Goal: Information Seeking & Learning: Learn about a topic

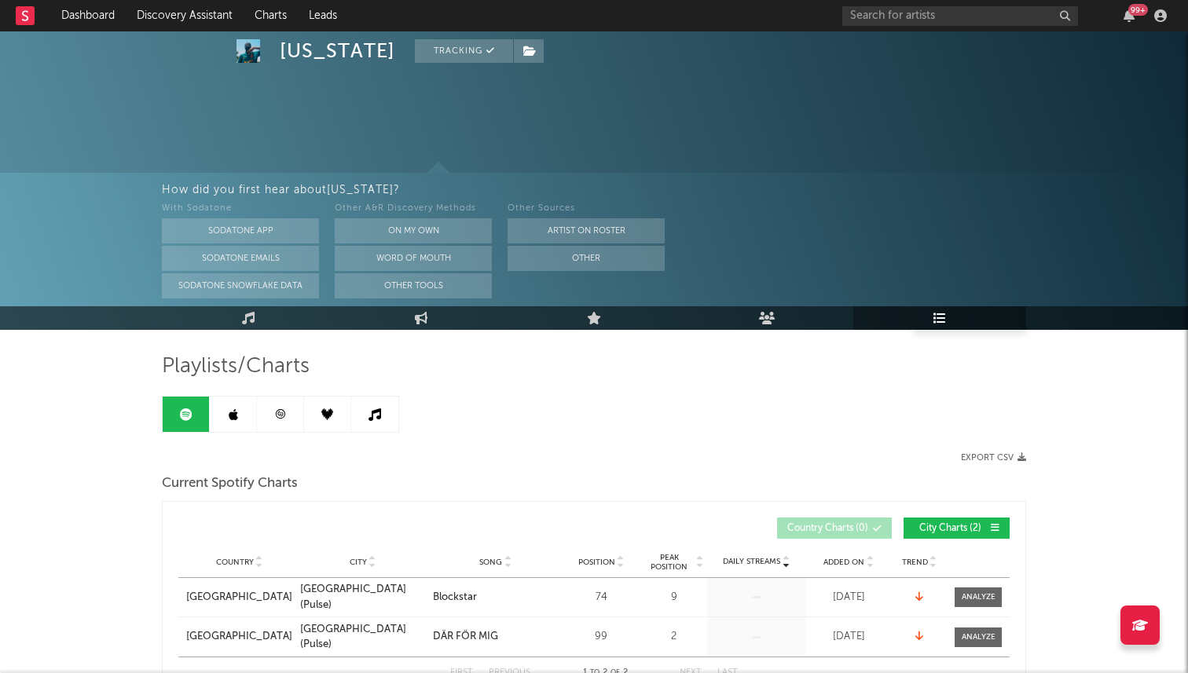
scroll to position [1083, 0]
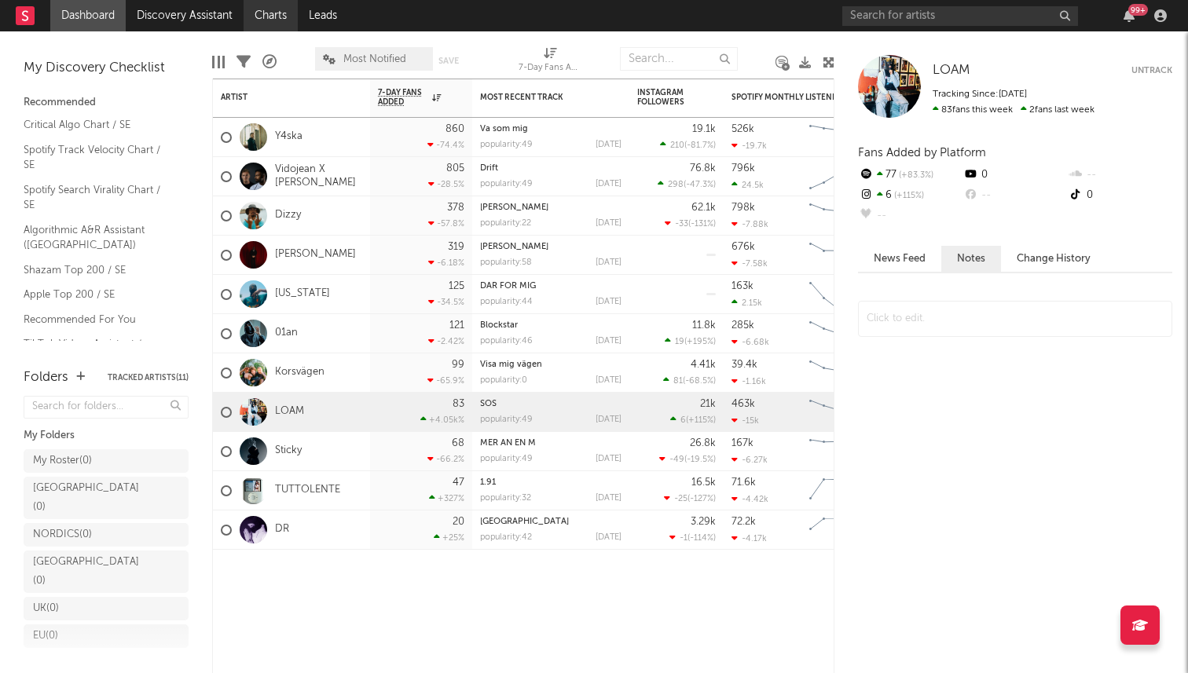
click at [269, 9] on link "Charts" at bounding box center [271, 15] width 54 height 31
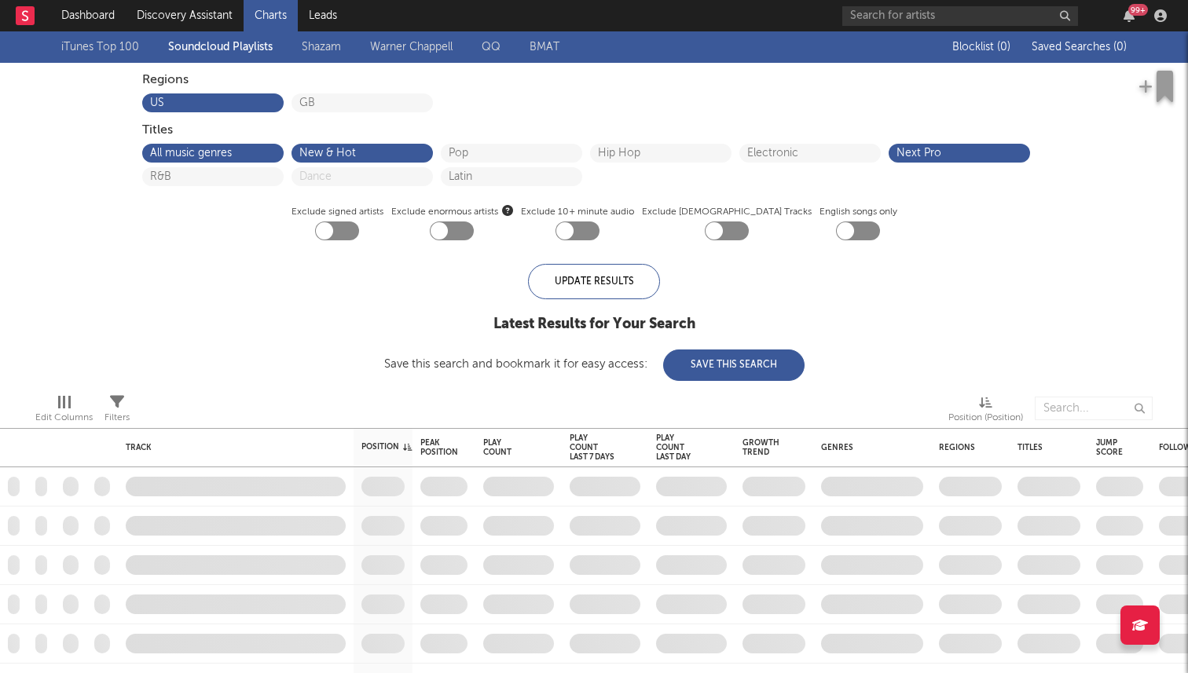
click at [156, 14] on link "Discovery Assistant" at bounding box center [185, 15] width 118 height 31
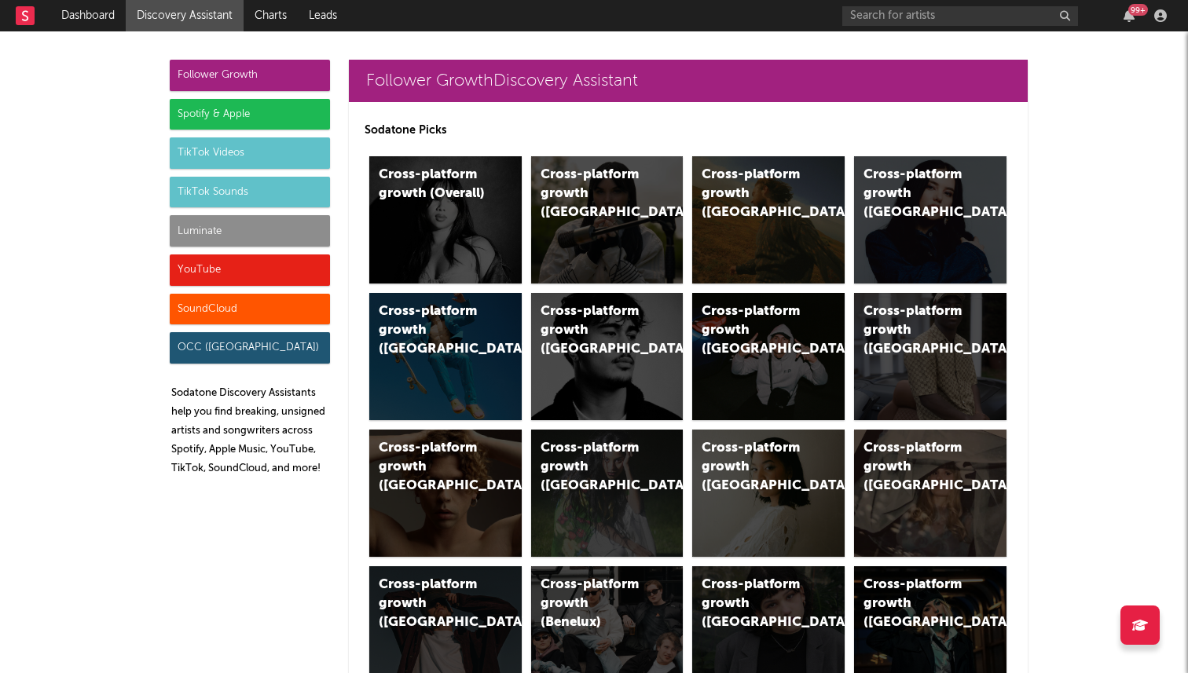
click at [218, 156] on div "TikTok Videos" at bounding box center [250, 152] width 160 height 31
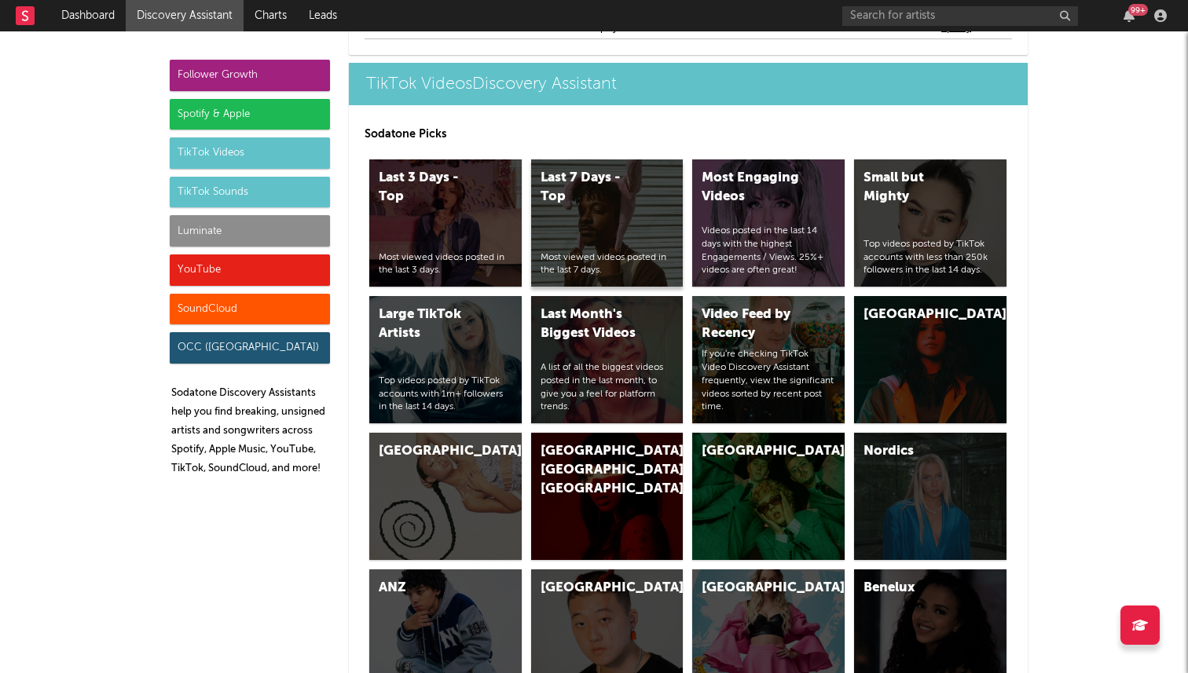
scroll to position [3856, 0]
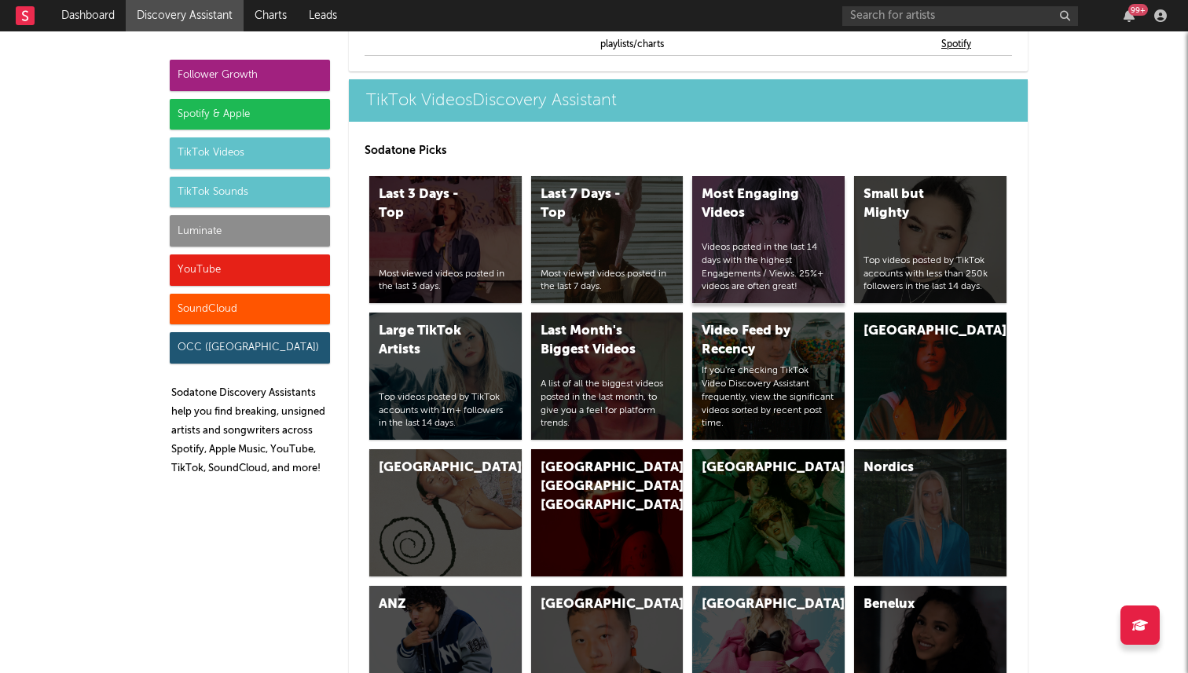
click at [745, 245] on div "Videos posted in the last 14 days with the highest Engagements / Views. 25%+ vi…" at bounding box center [769, 267] width 134 height 53
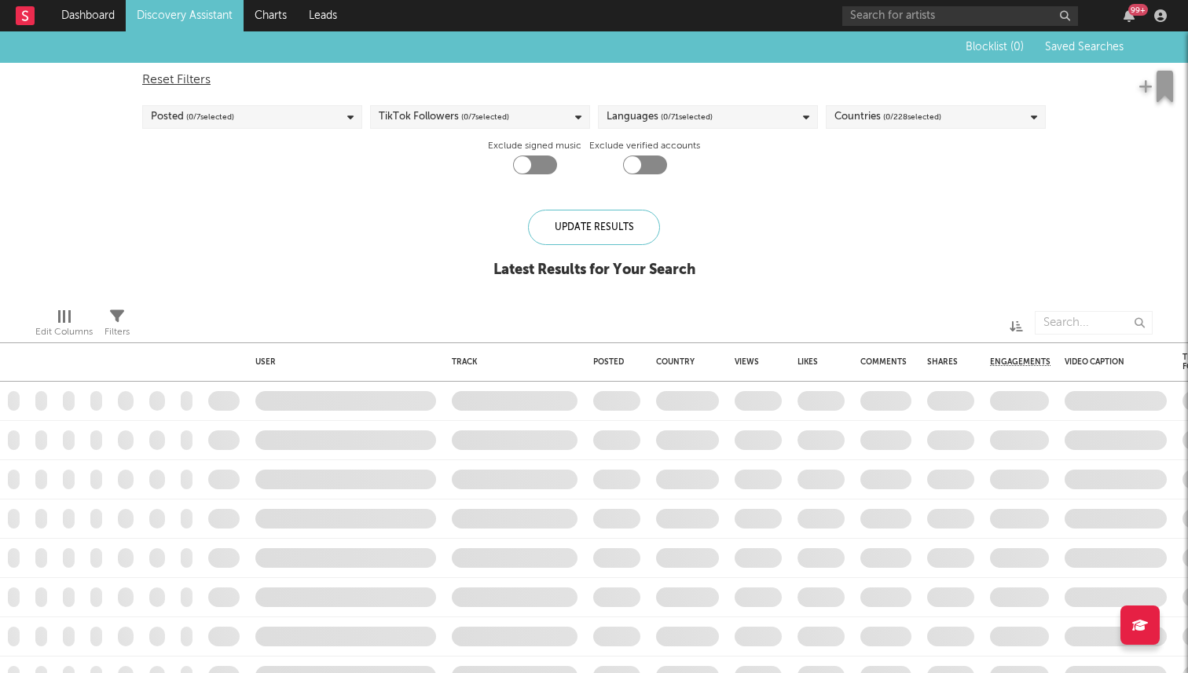
checkbox input "true"
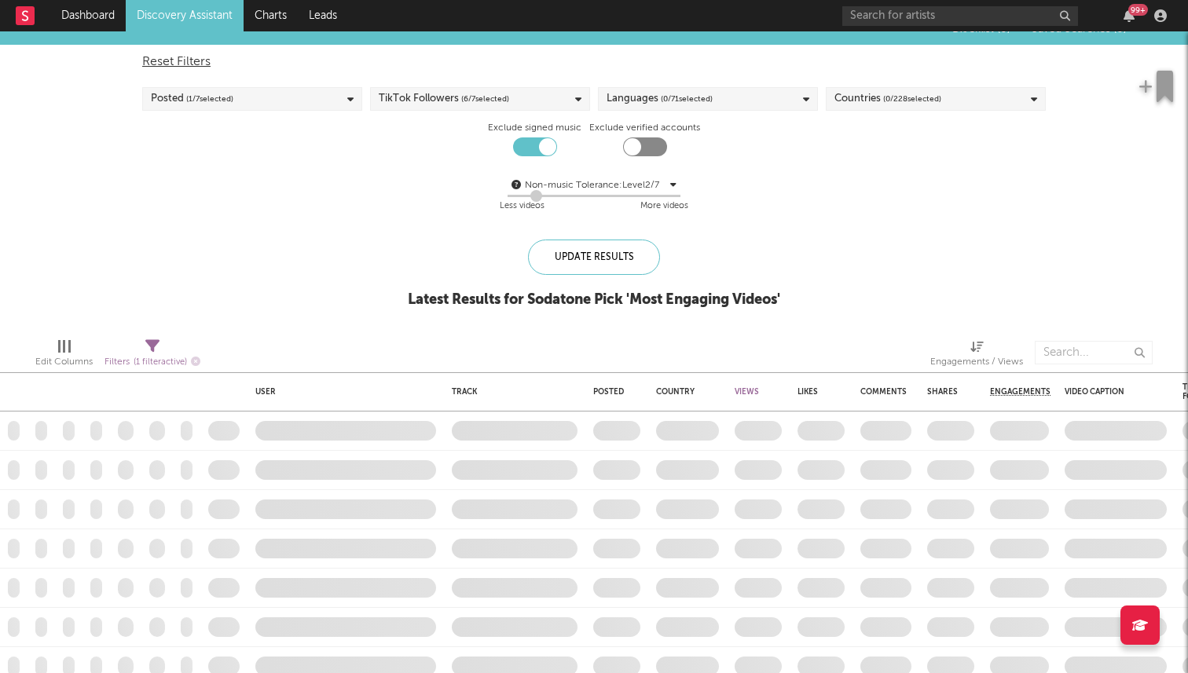
click at [932, 97] on span "( 0 / 228 selected)" at bounding box center [912, 99] width 58 height 19
type input "swe"
click at [841, 180] on div at bounding box center [840, 184] width 13 height 13
click at [834, 180] on input "[GEOGRAPHIC_DATA]" at bounding box center [834, 185] width 0 height 19
click at [584, 254] on div "Update Results" at bounding box center [594, 257] width 132 height 35
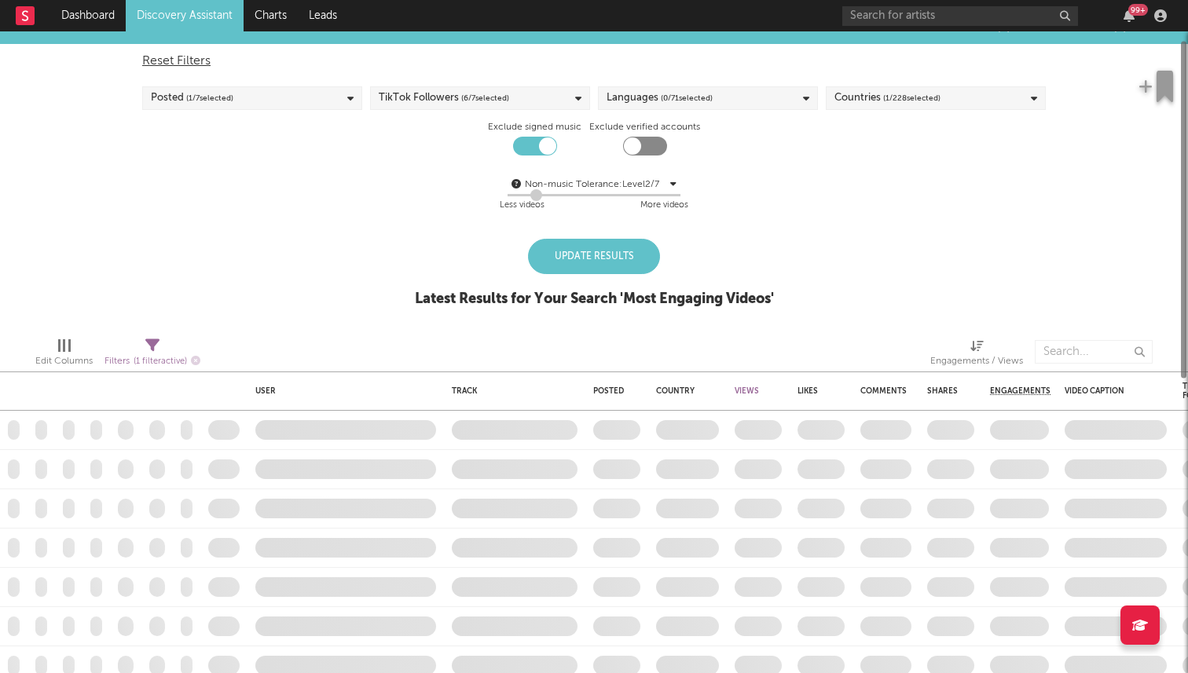
click at [568, 251] on div "Update Results" at bounding box center [594, 256] width 132 height 35
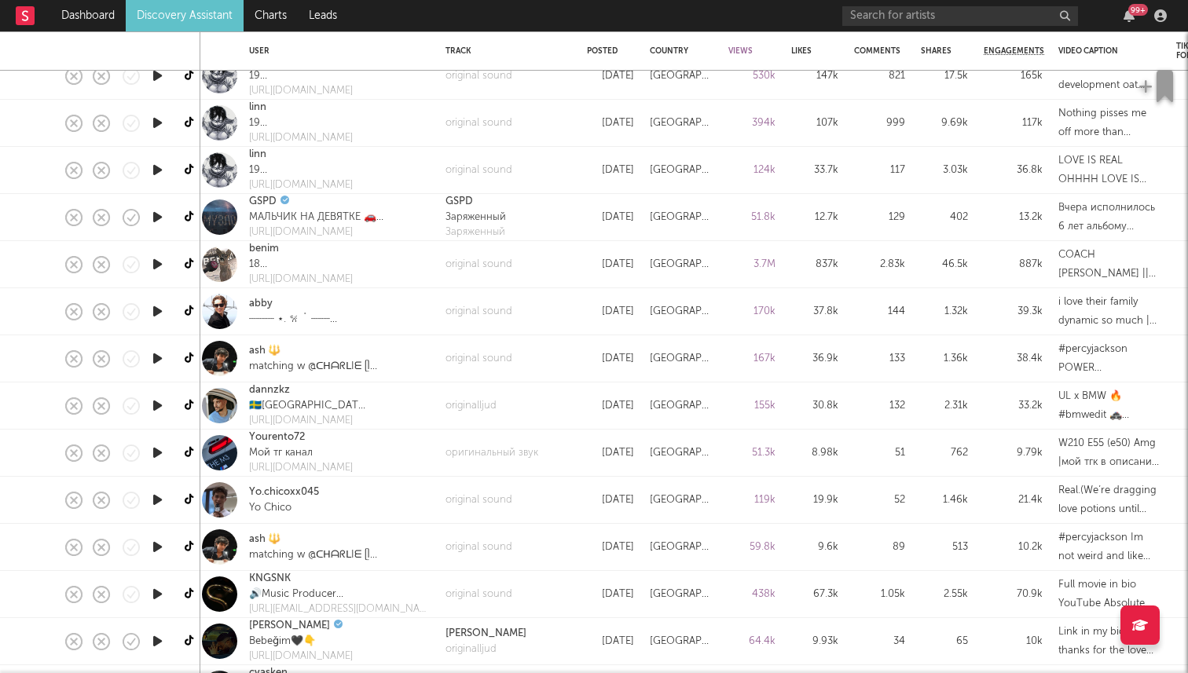
click at [156, 406] on icon "button" at bounding box center [157, 406] width 16 height 20
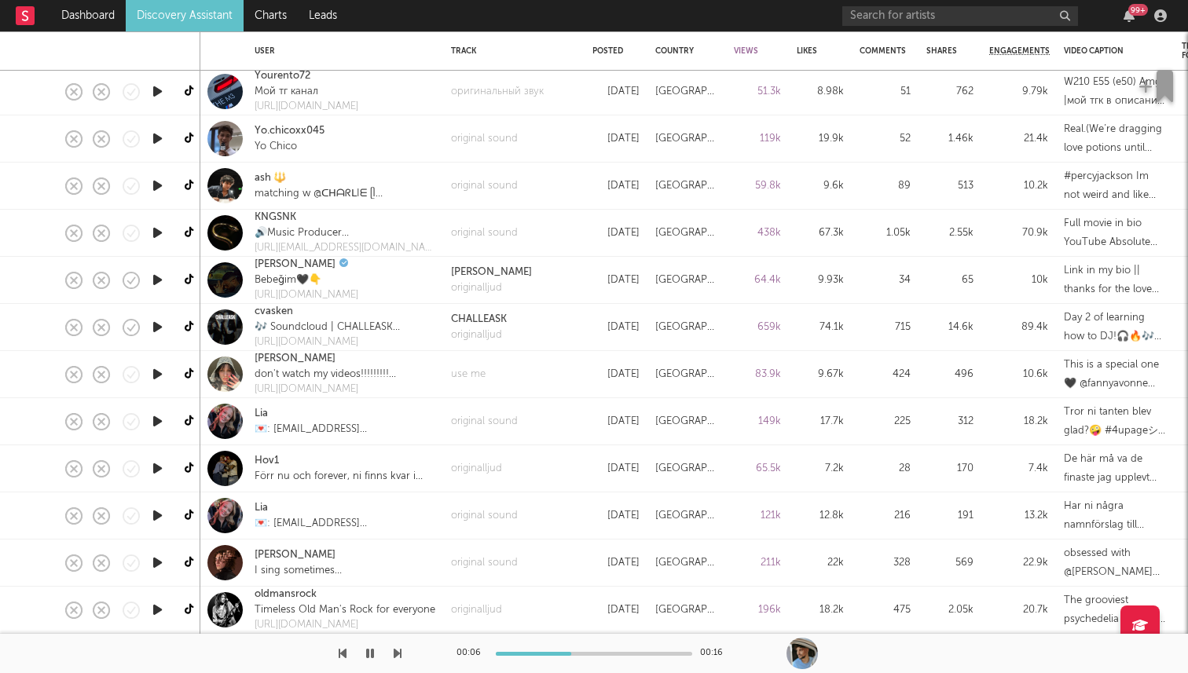
click at [153, 331] on icon "button" at bounding box center [157, 327] width 16 height 20
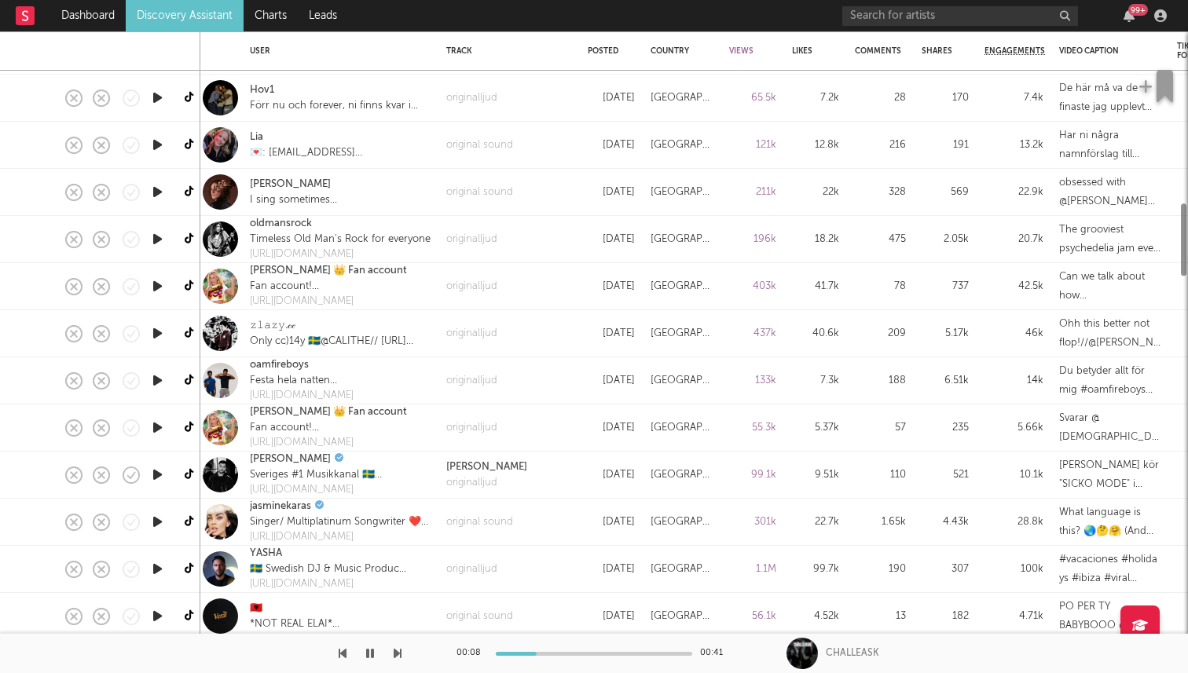
click at [152, 387] on icon "button" at bounding box center [157, 381] width 16 height 20
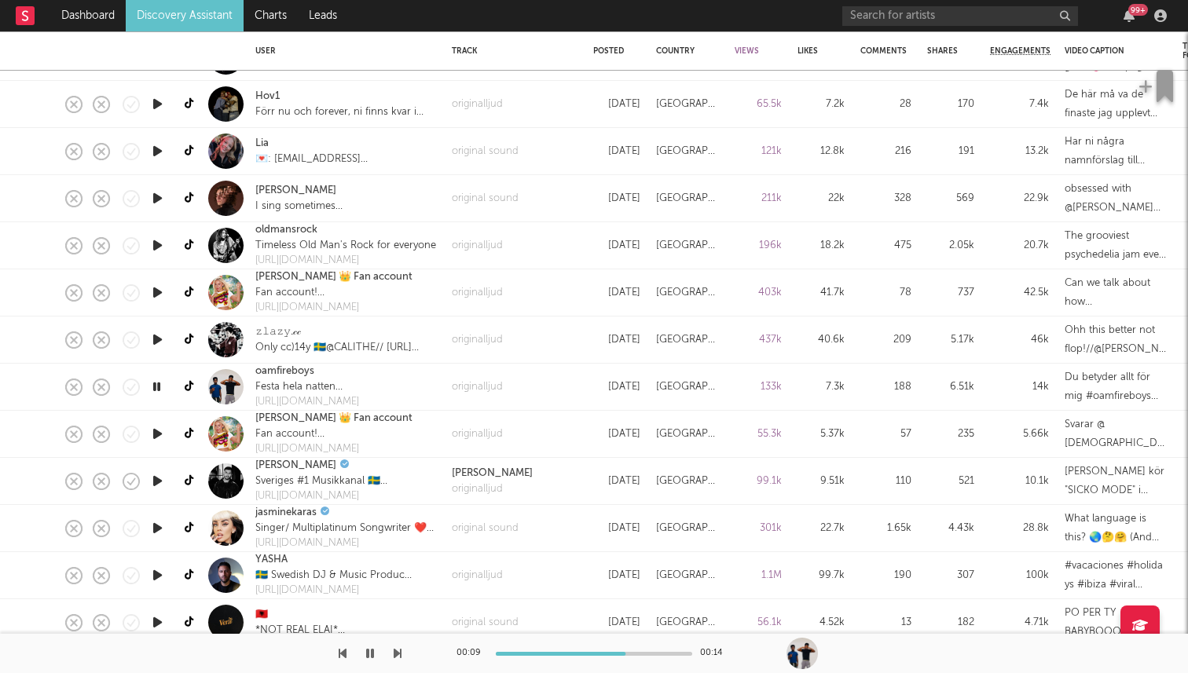
click at [153, 384] on icon "button" at bounding box center [156, 387] width 15 height 20
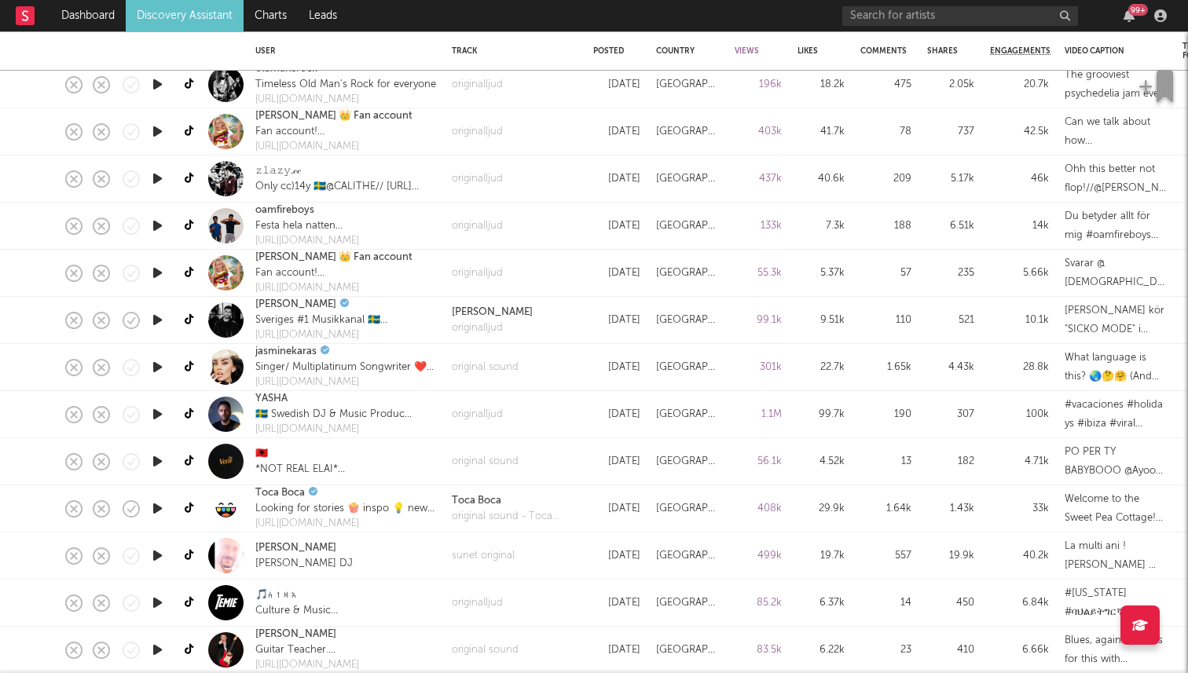
click at [159, 366] on icon "button" at bounding box center [157, 367] width 16 height 20
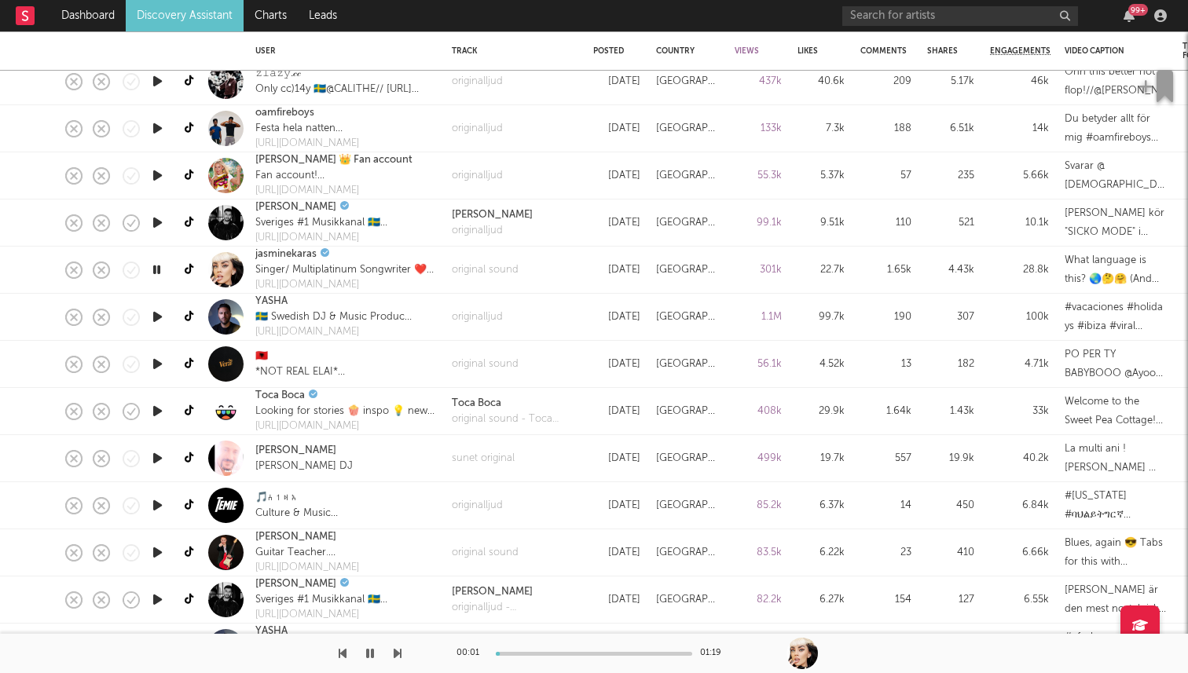
click at [156, 364] on icon "button" at bounding box center [157, 364] width 16 height 20
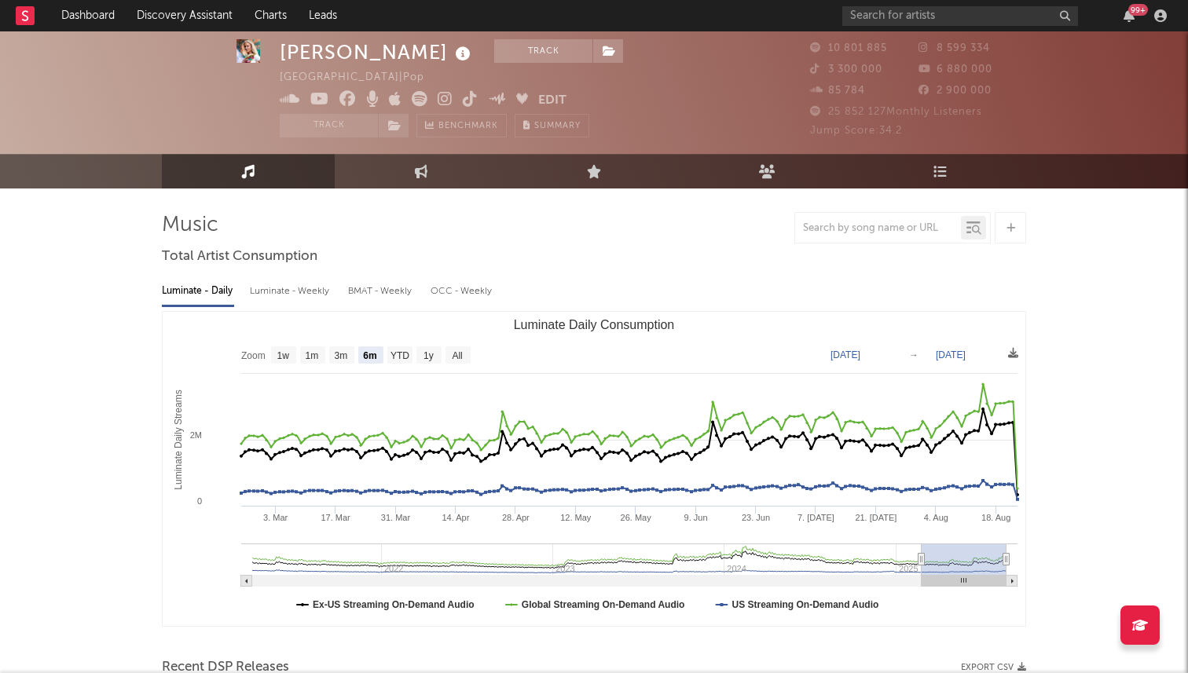
select select "6m"
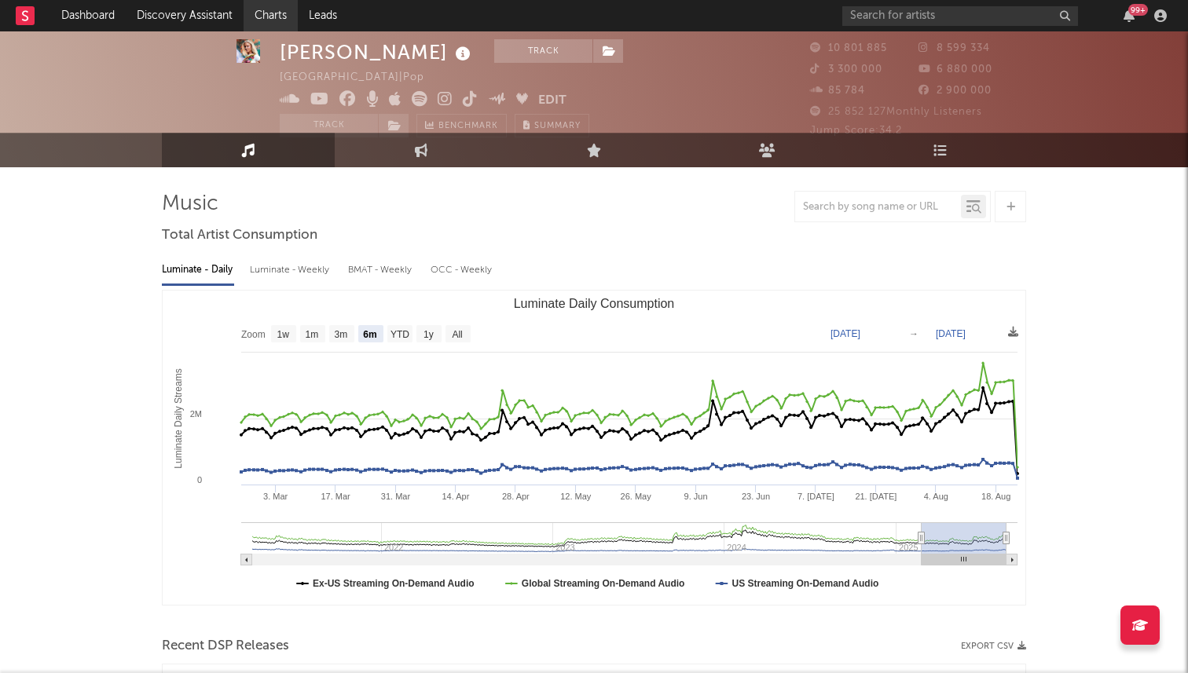
click at [298, 14] on link "Charts" at bounding box center [271, 15] width 54 height 31
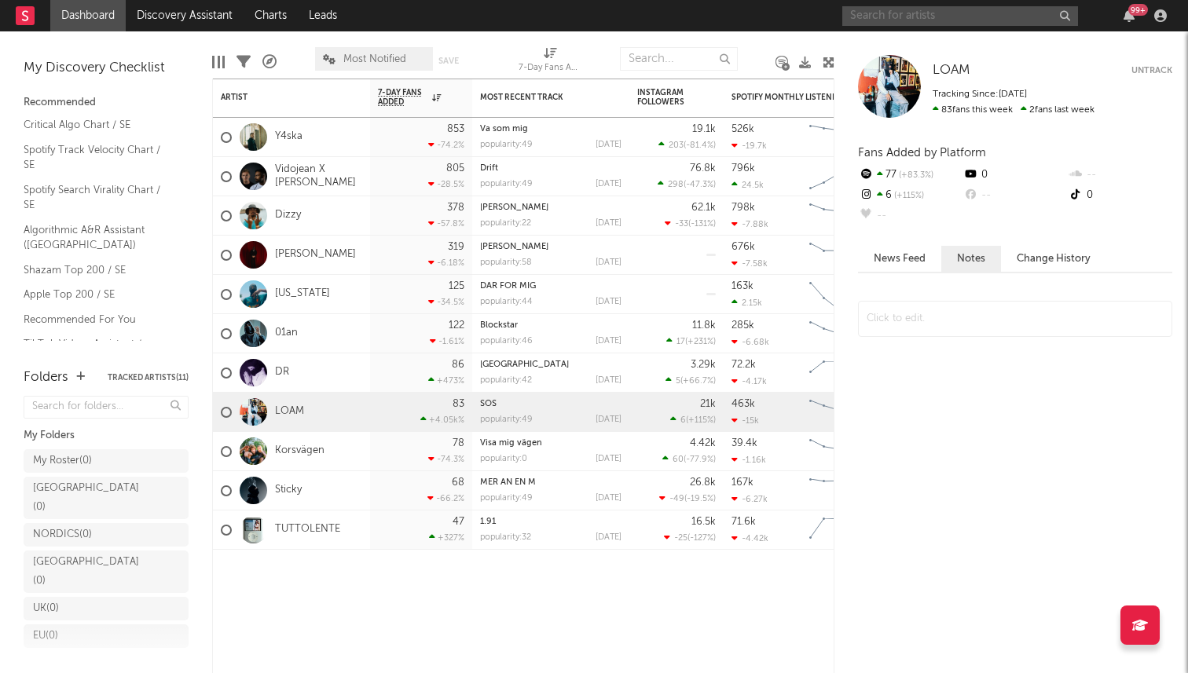
drag, startPoint x: 913, startPoint y: 14, endPoint x: 904, endPoint y: 18, distance: 9.5
click at [913, 15] on input "text" at bounding box center [960, 16] width 236 height 20
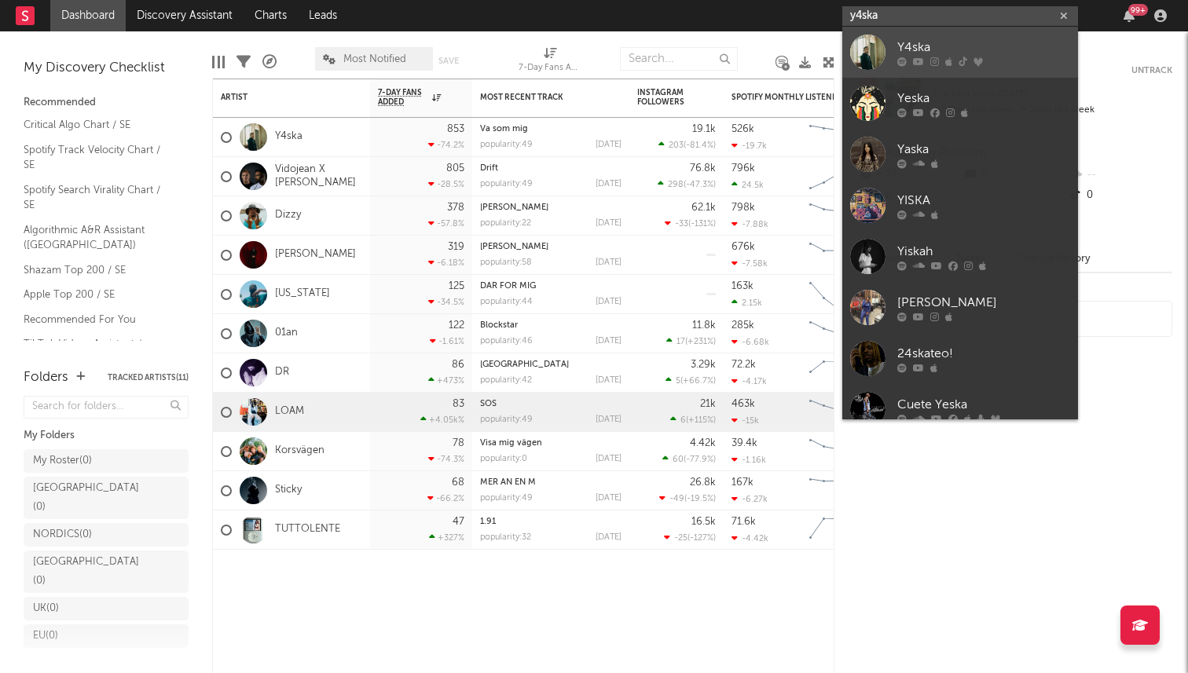
type input "y4ska"
click at [886, 61] on link "Y4ska" at bounding box center [960, 52] width 236 height 51
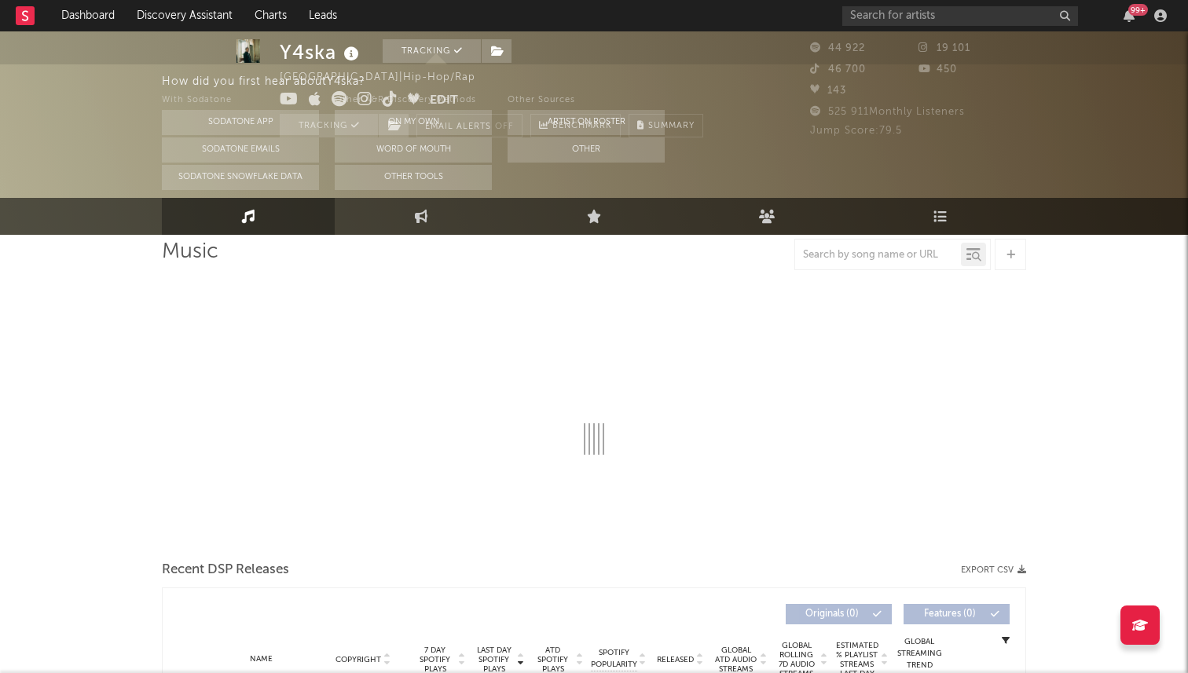
select select "6m"
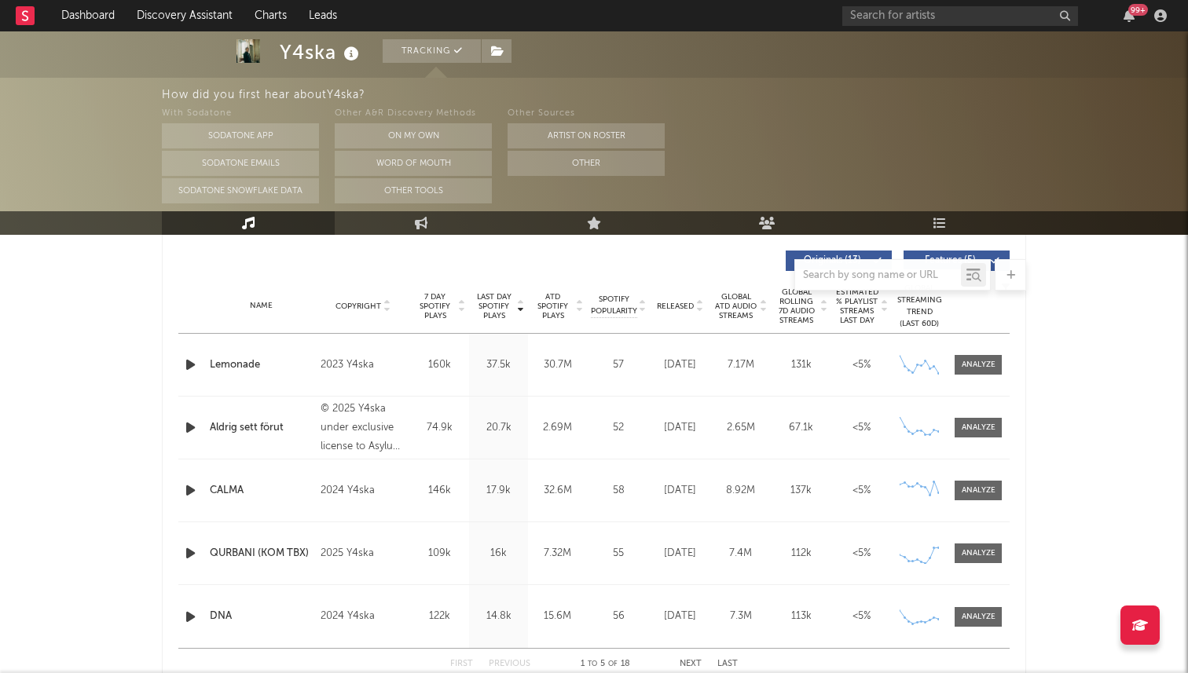
scroll to position [588, 0]
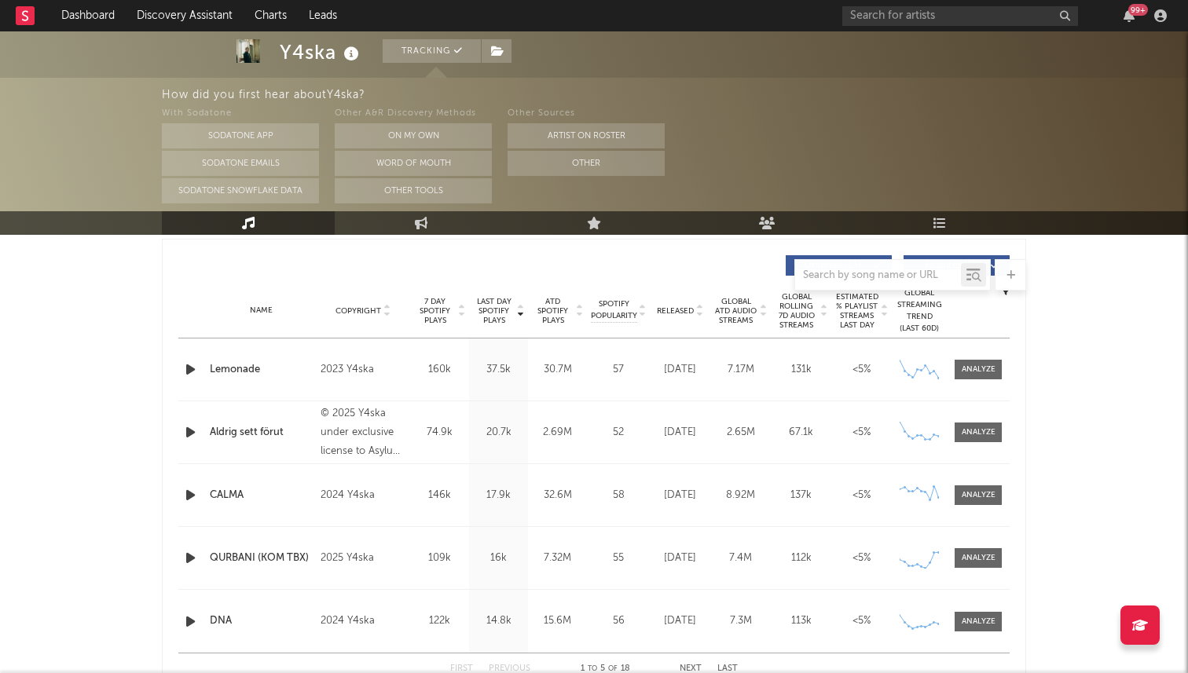
click at [438, 313] on span "7 Day Spotify Plays" at bounding box center [435, 311] width 42 height 28
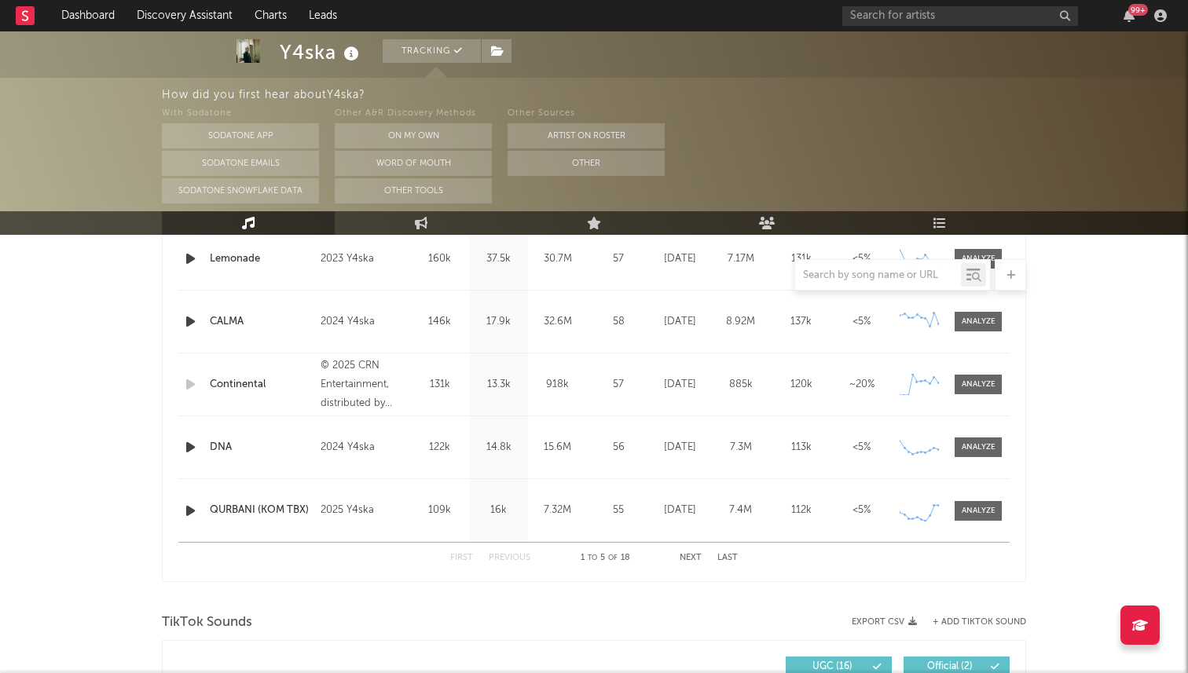
click at [680, 573] on div "First Previous 1 to 5 of 18 Next Last" at bounding box center [594, 558] width 288 height 31
click at [689, 558] on button "Next" at bounding box center [691, 559] width 22 height 9
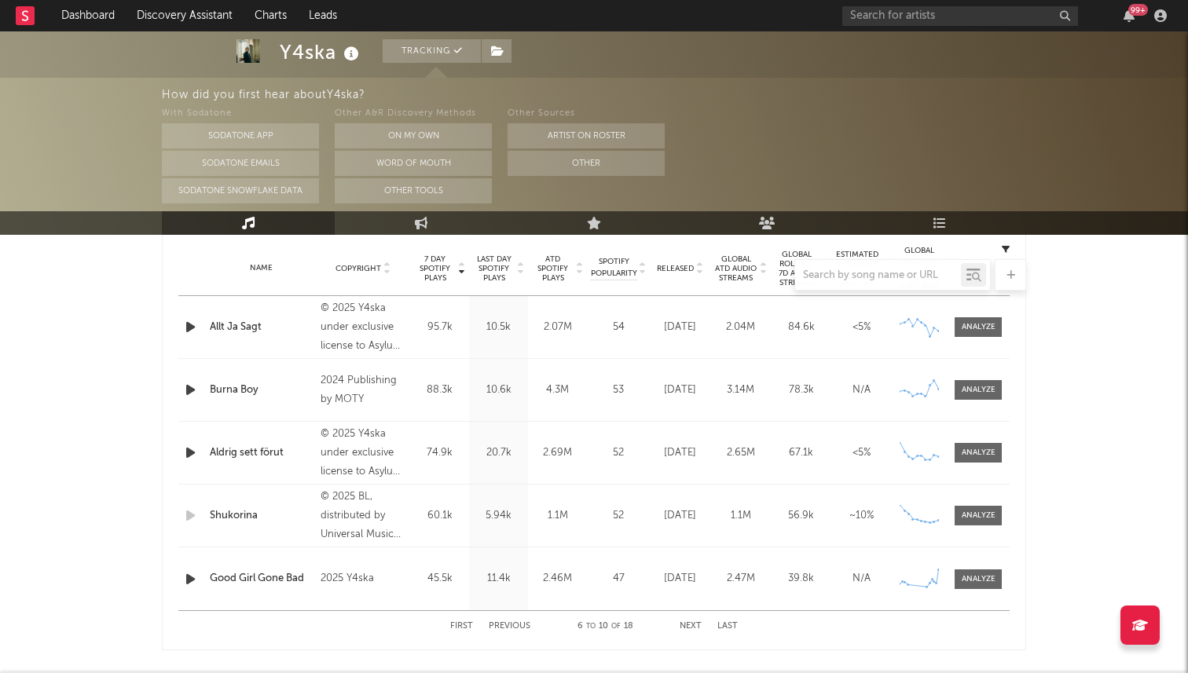
scroll to position [625, 0]
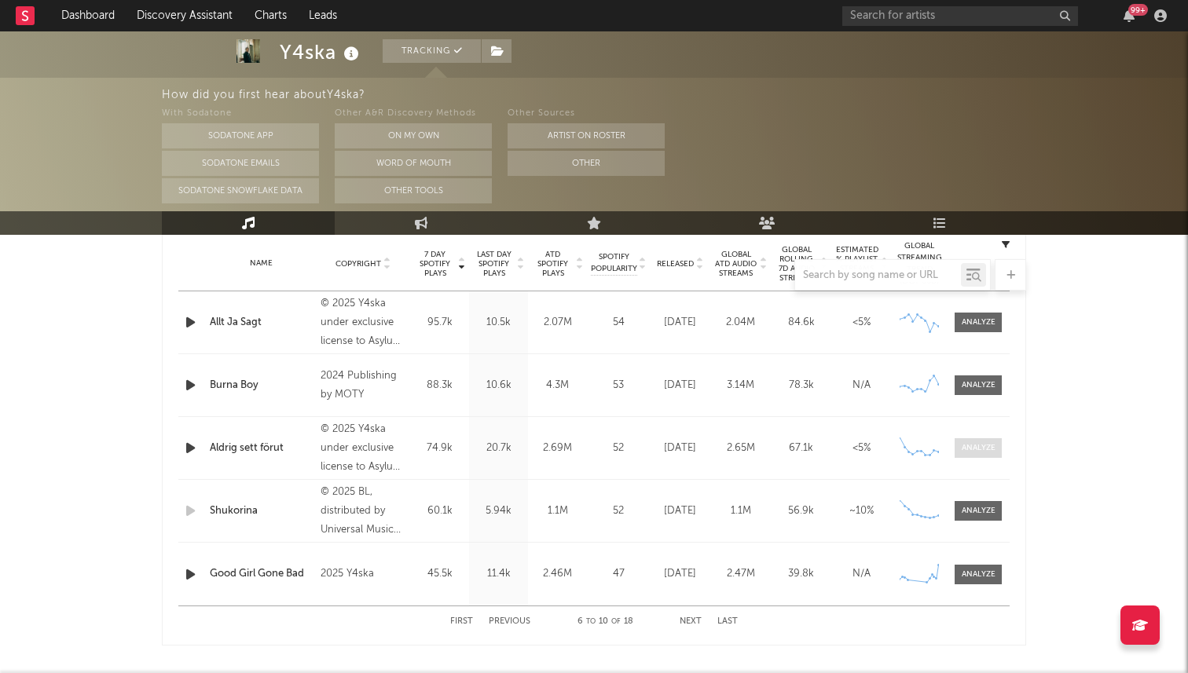
click at [975, 446] on div at bounding box center [979, 448] width 34 height 12
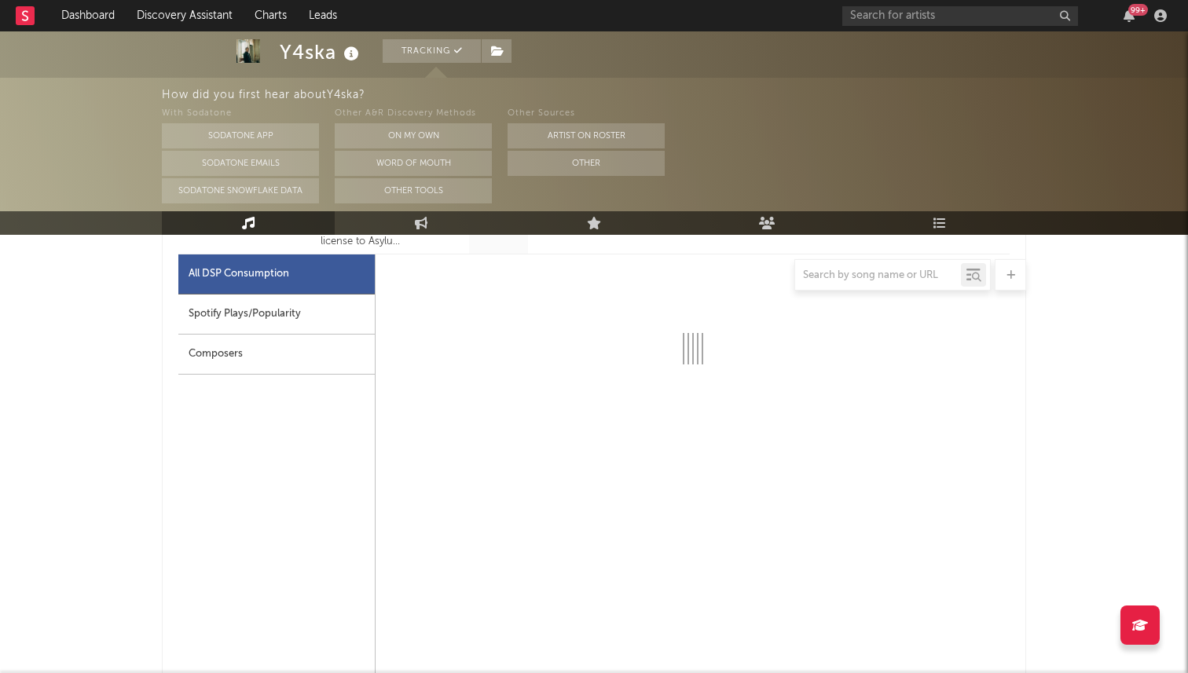
select select "1w"
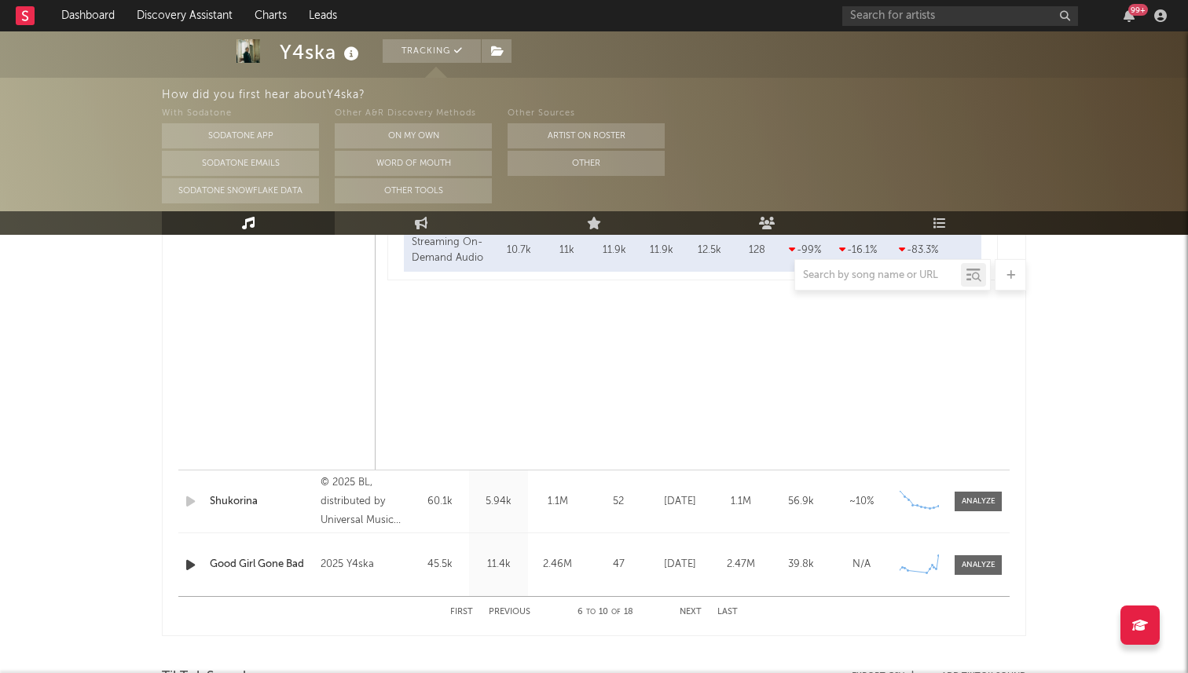
scroll to position [1403, 0]
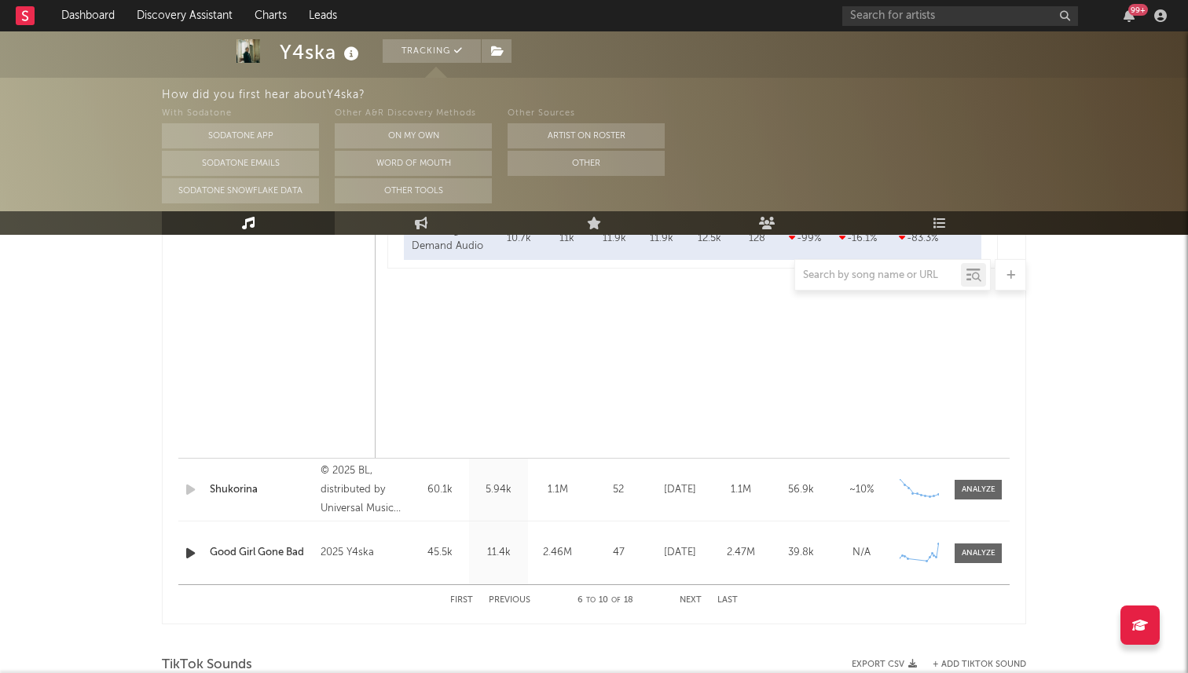
click at [694, 597] on button "Next" at bounding box center [691, 600] width 22 height 9
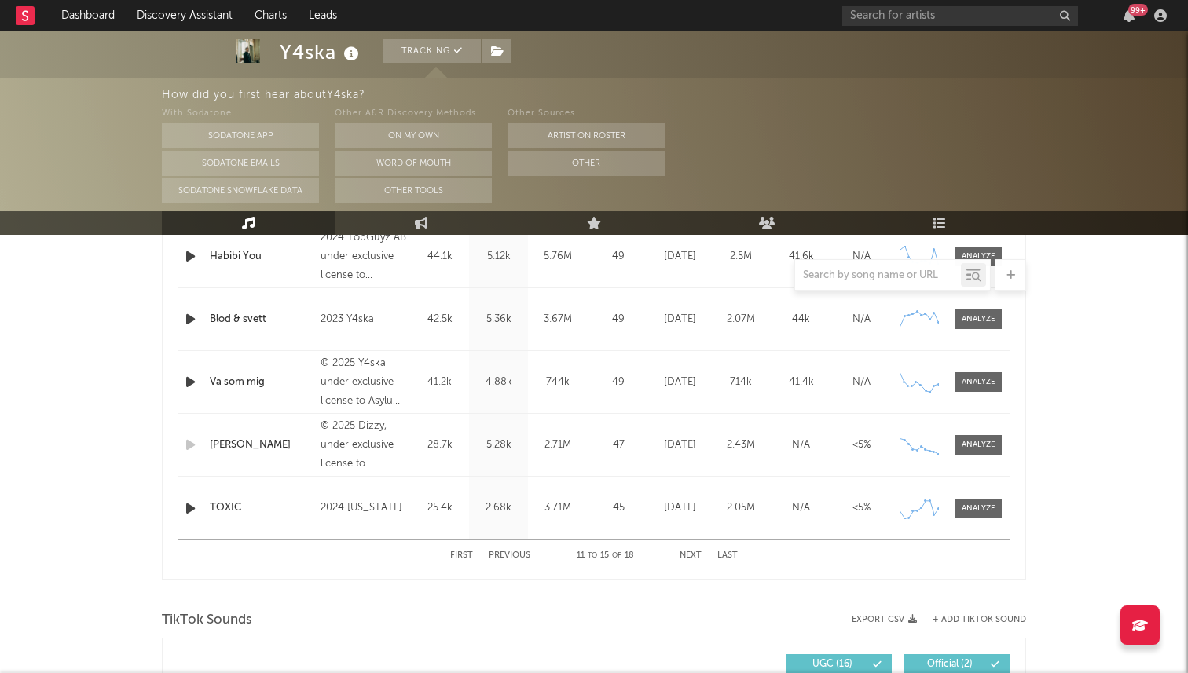
scroll to position [694, 0]
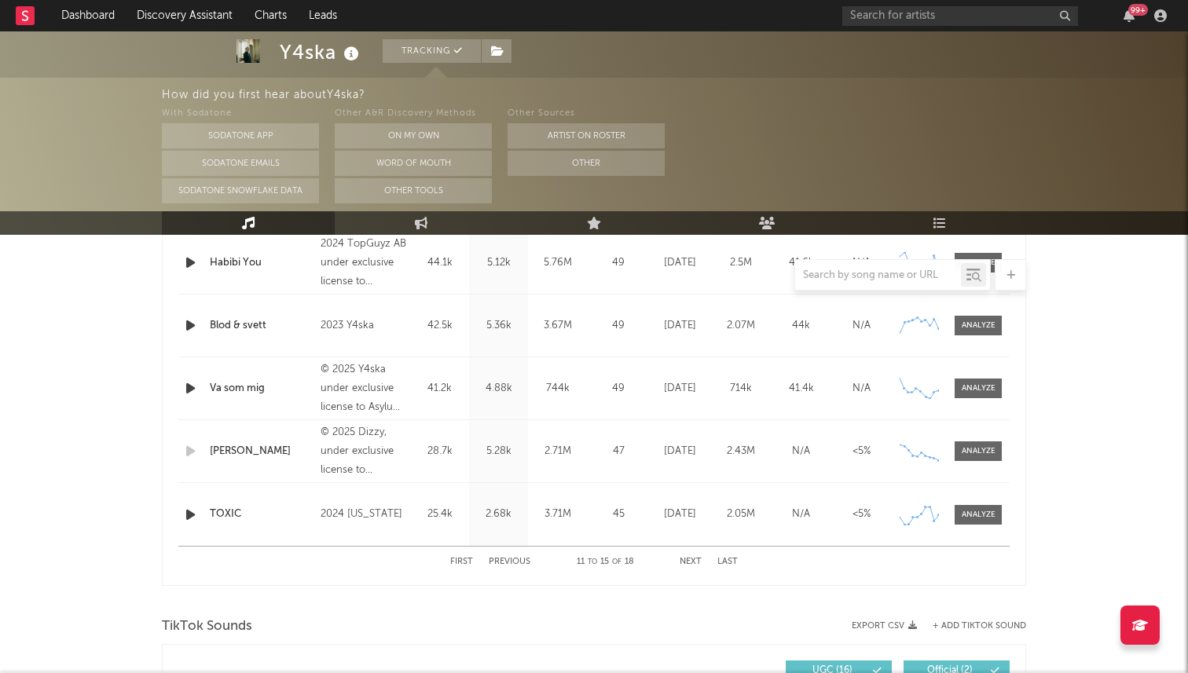
click at [697, 562] on button "Next" at bounding box center [691, 562] width 22 height 9
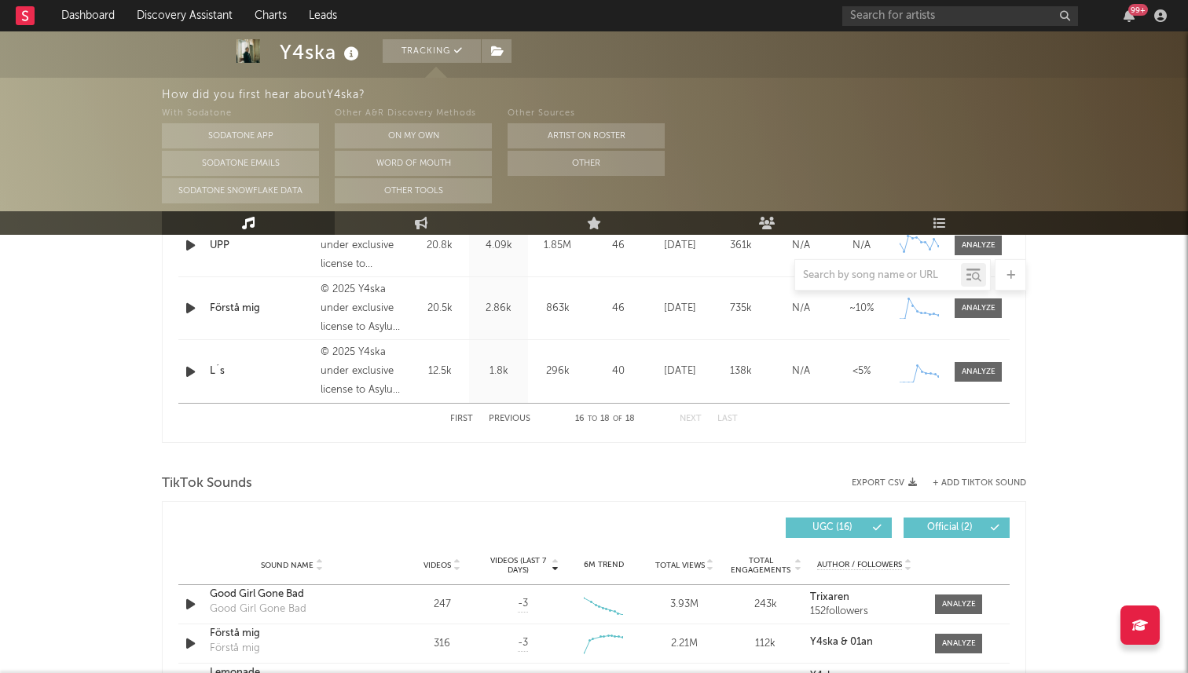
scroll to position [716, 0]
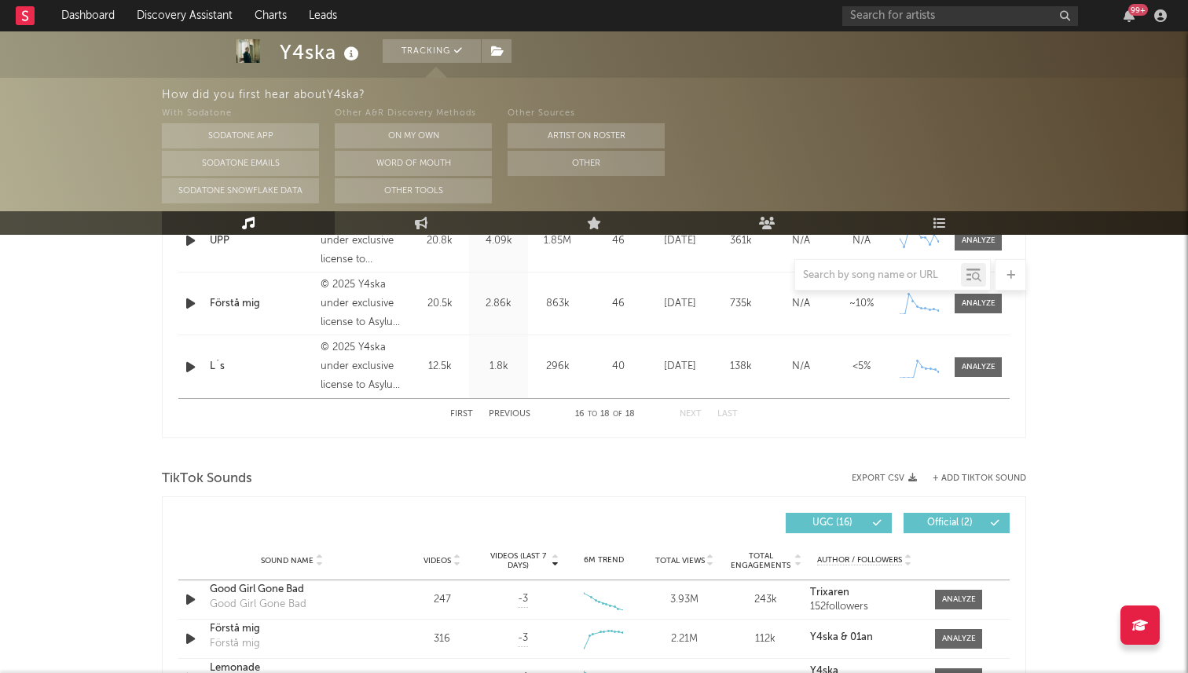
click at [455, 417] on button "First" at bounding box center [461, 414] width 23 height 9
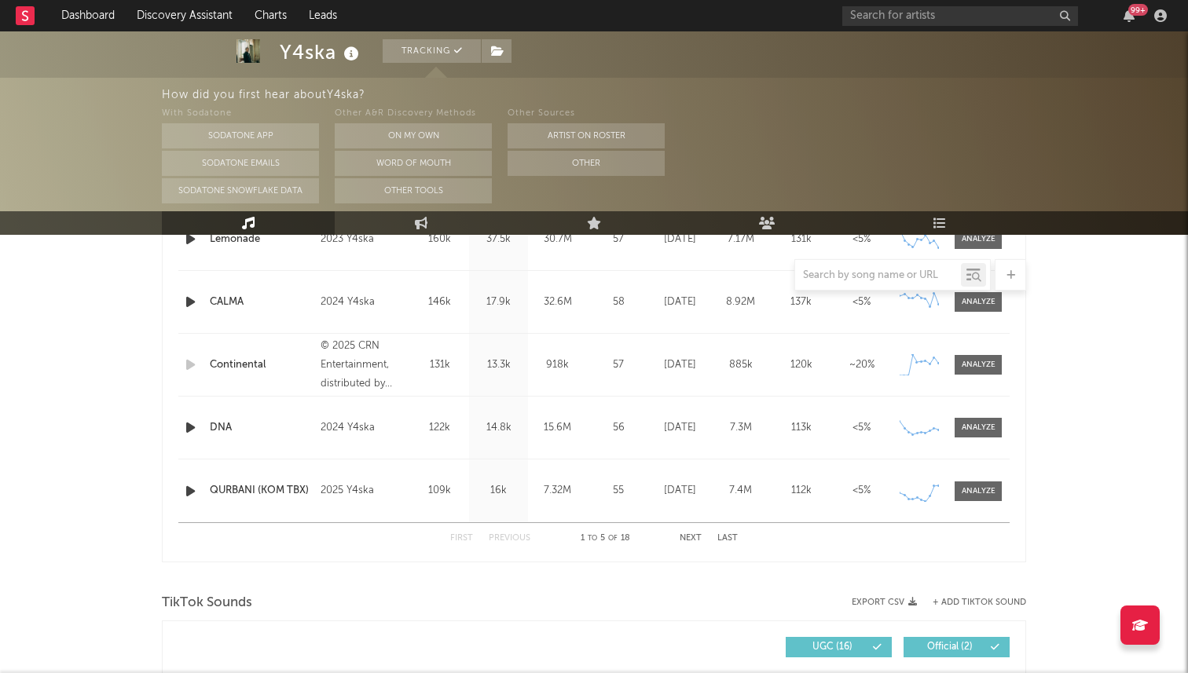
scroll to position [714, 0]
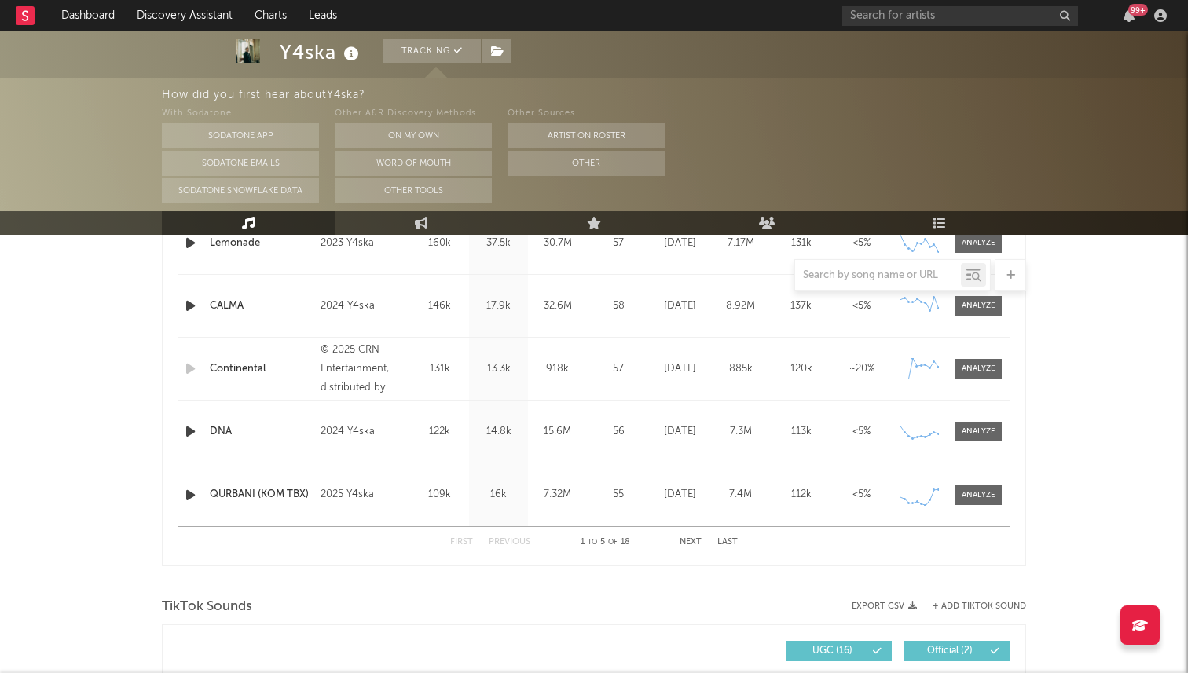
click at [686, 542] on button "Next" at bounding box center [691, 542] width 22 height 9
select select "1w"
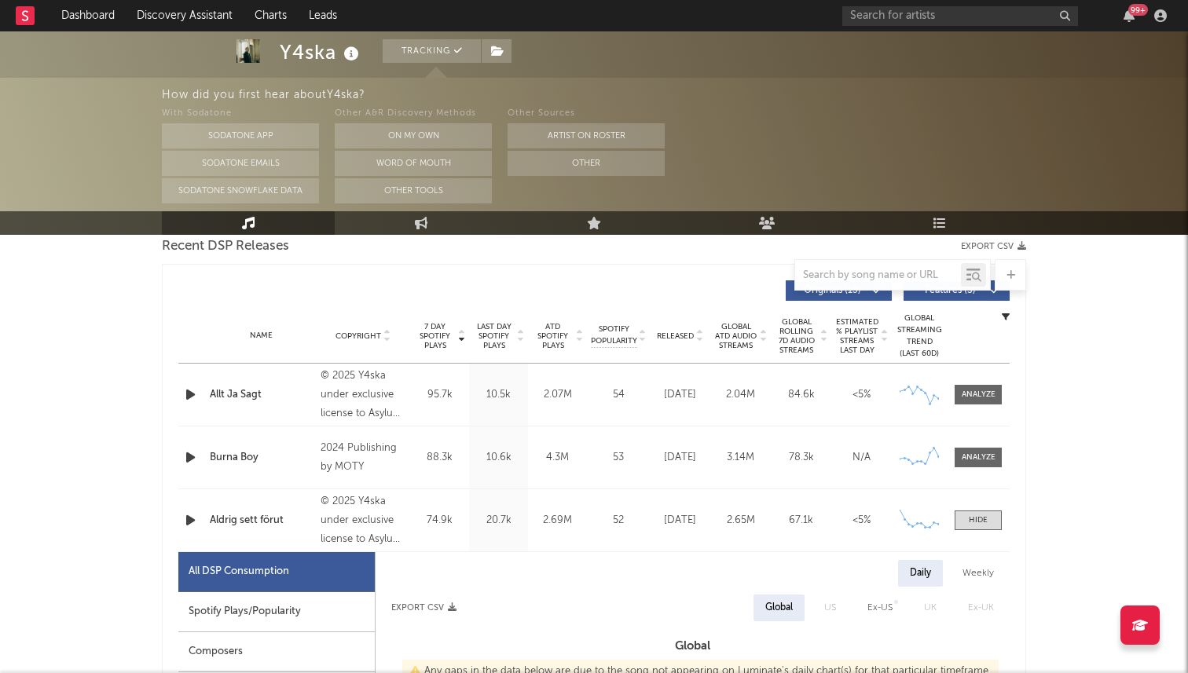
scroll to position [565, 0]
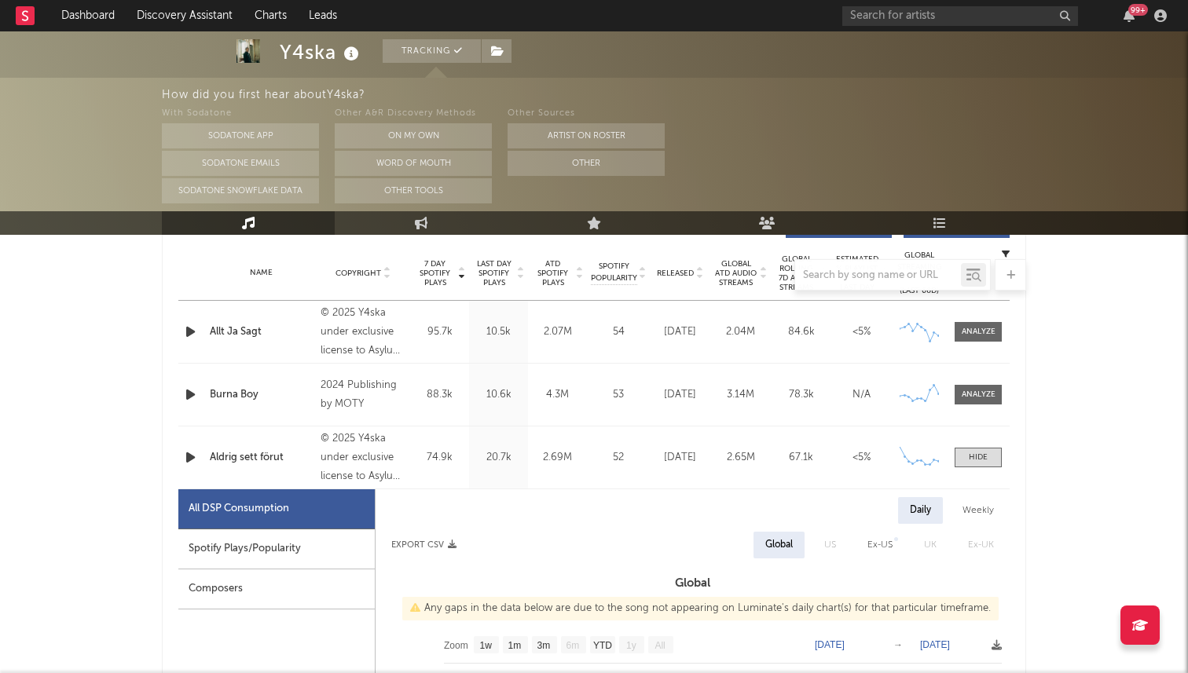
click at [272, 548] on div "Spotify Plays/Popularity" at bounding box center [276, 549] width 196 height 40
select select "1w"
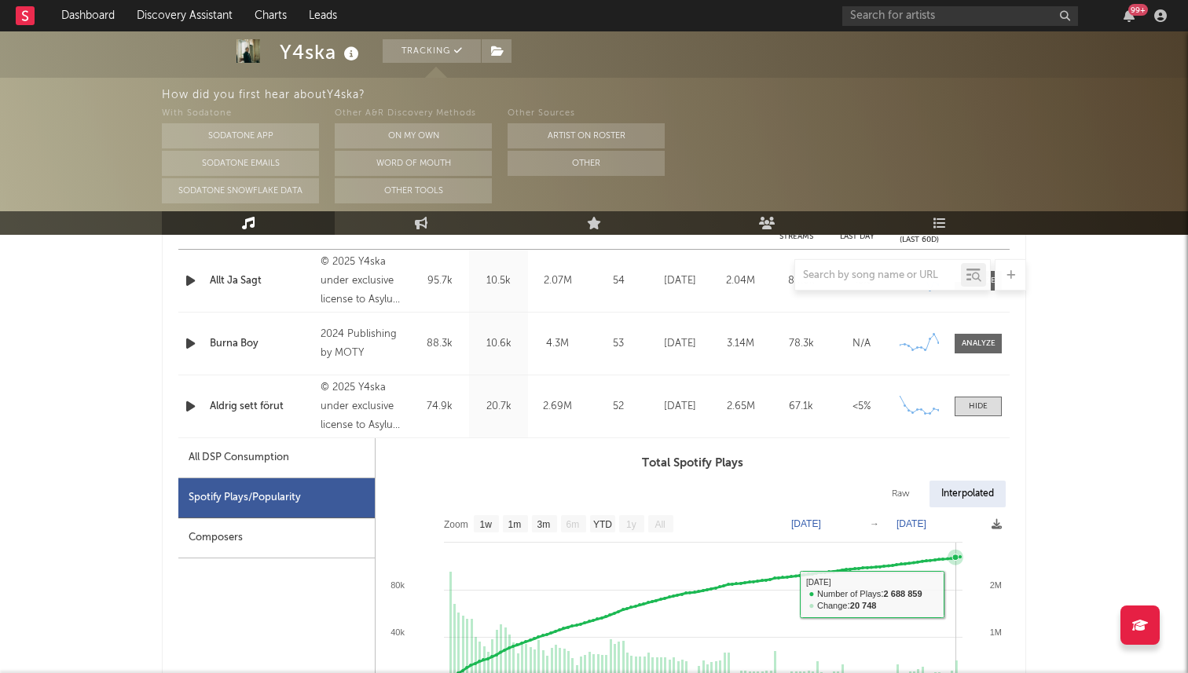
scroll to position [733, 0]
